Goal: Task Accomplishment & Management: Use online tool/utility

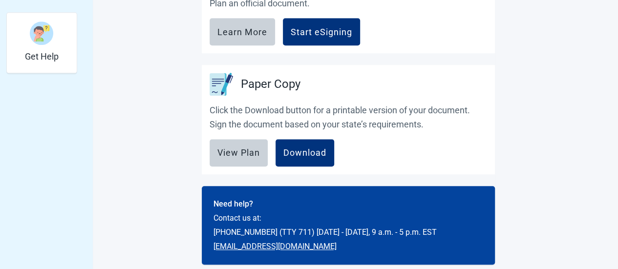
scroll to position [348, 0]
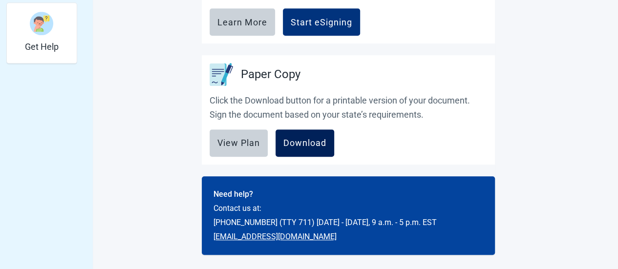
click at [314, 147] on div "Download" at bounding box center [304, 143] width 43 height 10
click at [248, 234] on link "[EMAIL_ADDRESS][DOMAIN_NAME]" at bounding box center [274, 236] width 123 height 9
drag, startPoint x: 329, startPoint y: 23, endPoint x: 486, endPoint y: 58, distance: 160.9
click at [486, 58] on div "[US_STATE] Requirements Learn how to make your document valid in the state of […" at bounding box center [348, 21] width 293 height 468
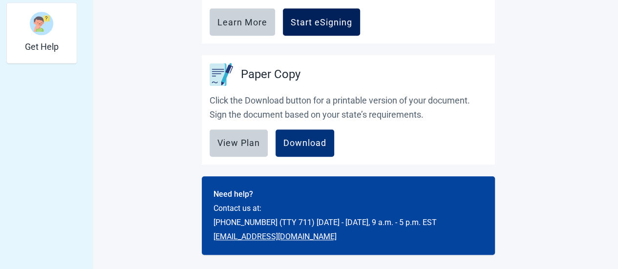
click at [332, 20] on div "Start eSigning" at bounding box center [321, 22] width 62 height 10
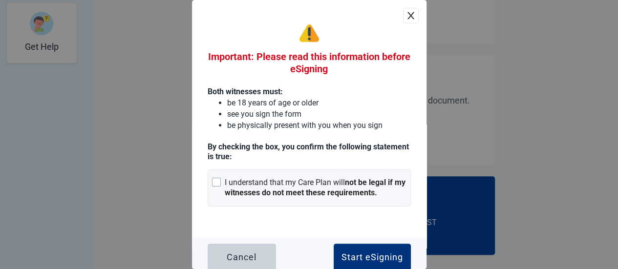
scroll to position [6, 0]
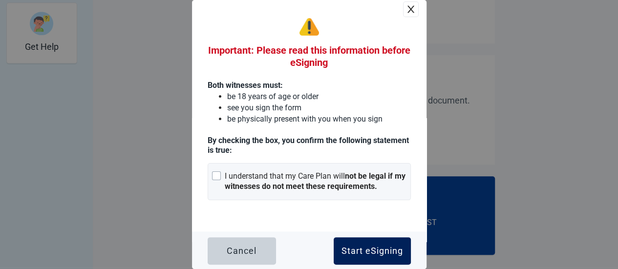
click at [373, 246] on div "Start eSigning" at bounding box center [372, 251] width 62 height 10
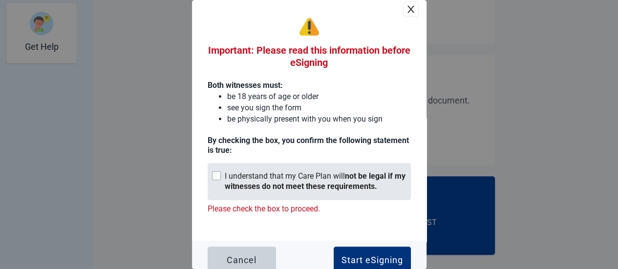
click at [218, 175] on div at bounding box center [216, 175] width 9 height 9
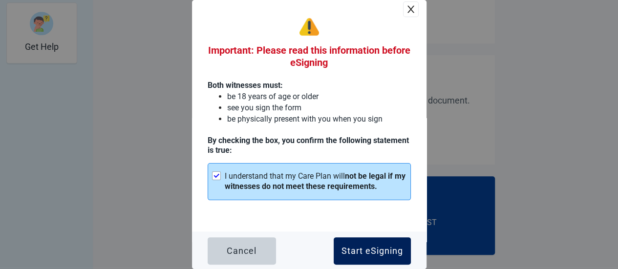
click at [367, 248] on div "Start eSigning" at bounding box center [372, 251] width 62 height 10
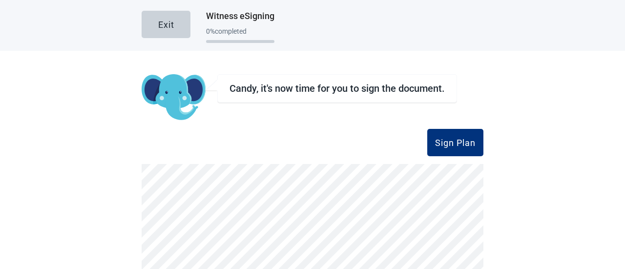
scroll to position [111, 0]
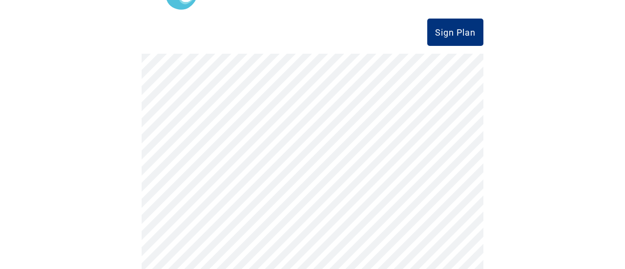
click at [479, 132] on div "Exit Witness eSigning 0 % completed Candy, it's now time for you to sign the do…" at bounding box center [312, 134] width 625 height 269
click at [484, 130] on div "Exit Witness eSigning 0 % completed Candy, it's now time for you to sign the do…" at bounding box center [312, 134] width 625 height 269
